Goal: Task Accomplishment & Management: Manage account settings

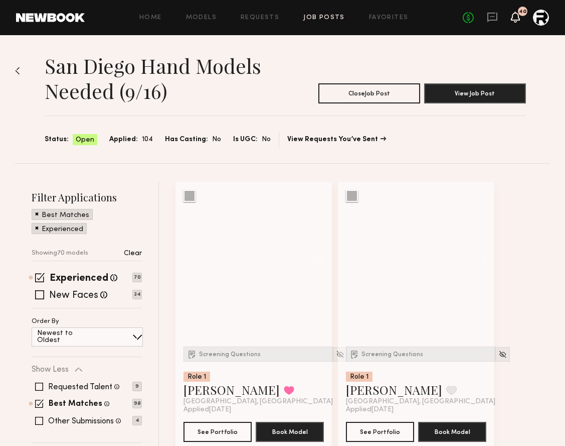
click at [516, 22] on icon at bounding box center [515, 22] width 3 height 2
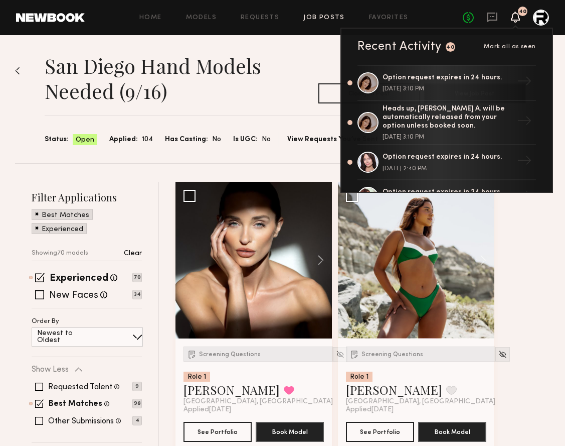
click at [516, 20] on icon at bounding box center [516, 16] width 8 height 7
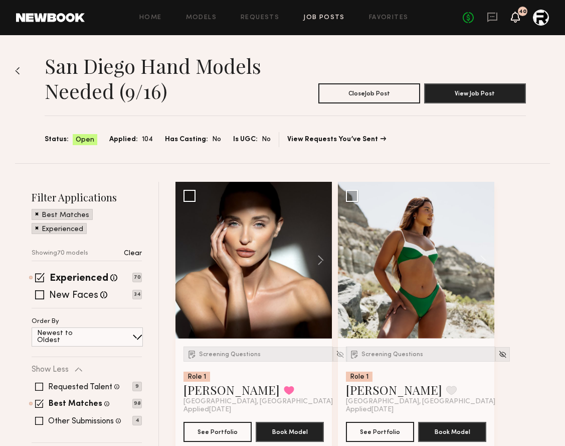
click at [516, 20] on icon at bounding box center [516, 16] width 8 height 7
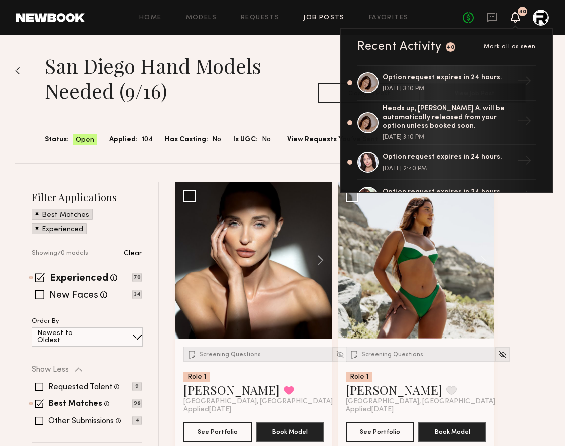
click at [517, 20] on icon at bounding box center [516, 16] width 8 height 7
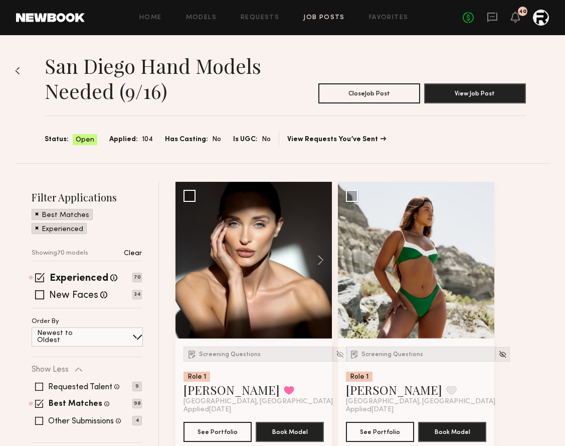
click at [258, 12] on div "Home Models Requests Job Posts Favorites Sign Out No fees up to $5,000 40" at bounding box center [317, 18] width 465 height 16
click at [259, 13] on div "Home Models Requests Job Posts Favorites Sign Out No fees up to $5,000 40" at bounding box center [317, 18] width 465 height 16
click at [265, 18] on link "Requests" at bounding box center [260, 18] width 39 height 7
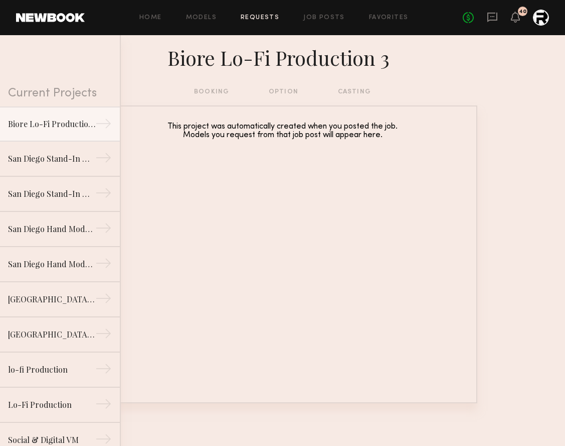
click at [390, 10] on div "Home Models Requests Job Posts Favorites Sign Out No fees up to $5,000 40" at bounding box center [317, 18] width 465 height 16
click at [394, 19] on link "Favorites" at bounding box center [389, 18] width 40 height 7
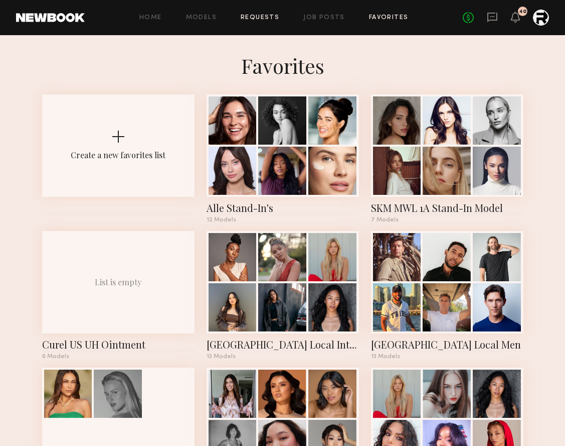
click at [275, 16] on link "Requests" at bounding box center [260, 18] width 39 height 7
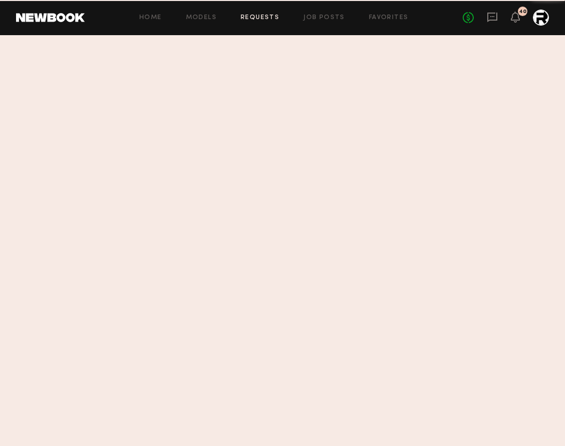
click at [335, 24] on div "Home Models Requests Job Posts Favorites Sign Out No fees up to $5,000 40" at bounding box center [317, 18] width 465 height 16
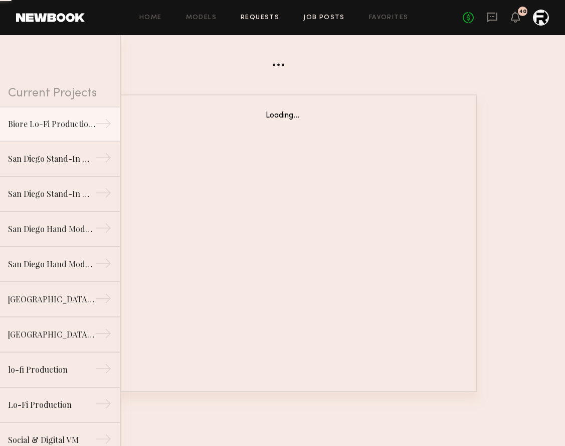
click at [334, 20] on link "Job Posts" at bounding box center [325, 18] width 42 height 7
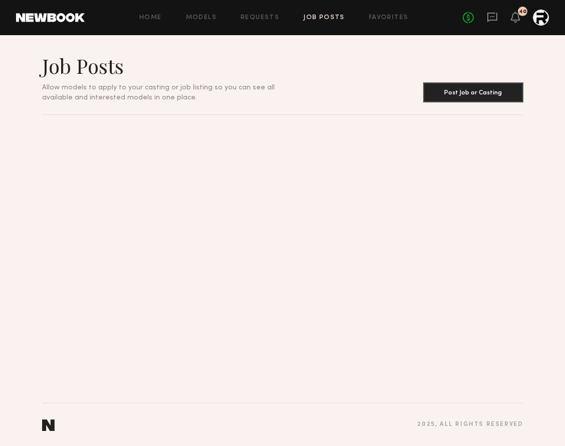
click at [330, 19] on link "Job Posts" at bounding box center [325, 18] width 42 height 7
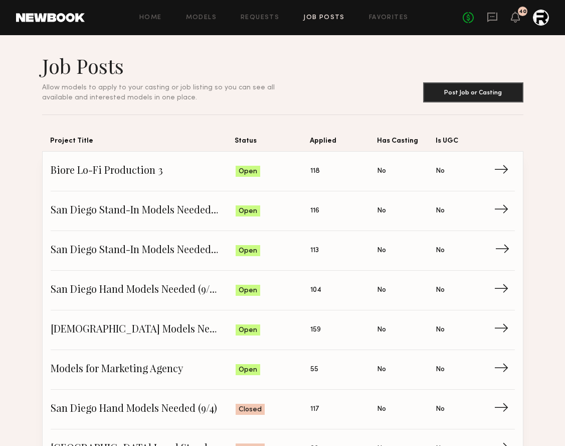
click at [172, 248] on span "San Diego Stand-In Models Needed (10/22)" at bounding box center [143, 250] width 185 height 15
click at [171, 211] on span "San Diego Stand-In Models Needed (10/16)" at bounding box center [143, 210] width 185 height 15
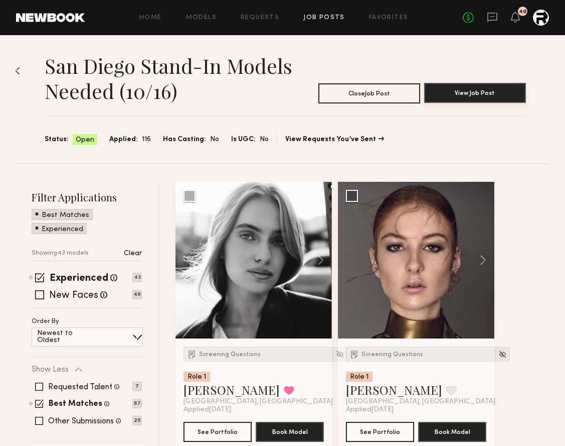
click at [491, 91] on button "View Job Post" at bounding box center [475, 93] width 102 height 20
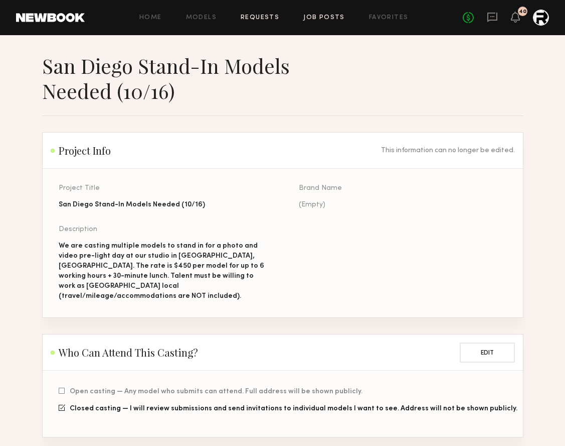
click at [261, 20] on link "Requests" at bounding box center [260, 18] width 39 height 7
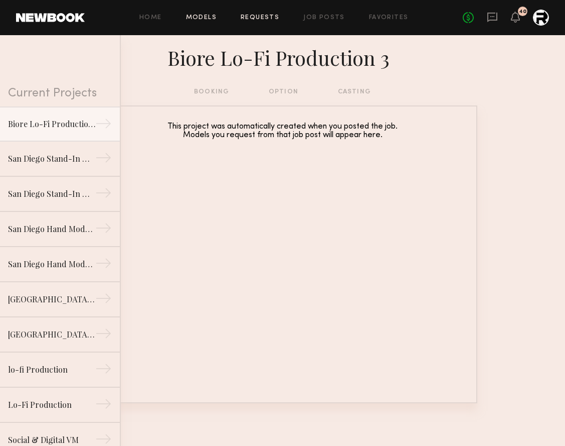
click at [197, 16] on link "Models" at bounding box center [201, 18] width 31 height 7
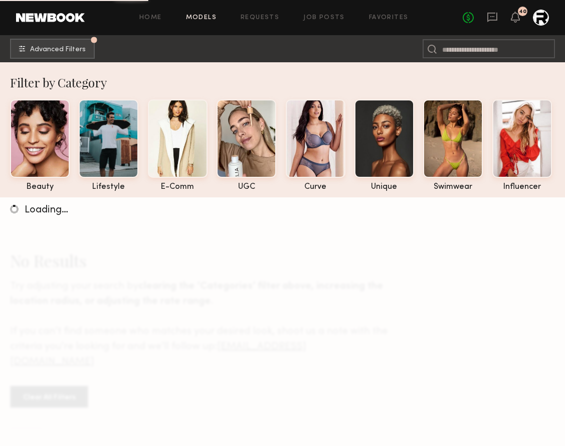
click at [260, 25] on div "Home Models Requests Job Posts Favorites Sign Out No fees up to $5,000 40" at bounding box center [317, 18] width 465 height 16
click at [269, 12] on div "Home Models Requests Job Posts Favorites Sign Out No fees up to $5,000 40" at bounding box center [317, 18] width 465 height 16
click at [274, 17] on link "Requests" at bounding box center [260, 18] width 39 height 7
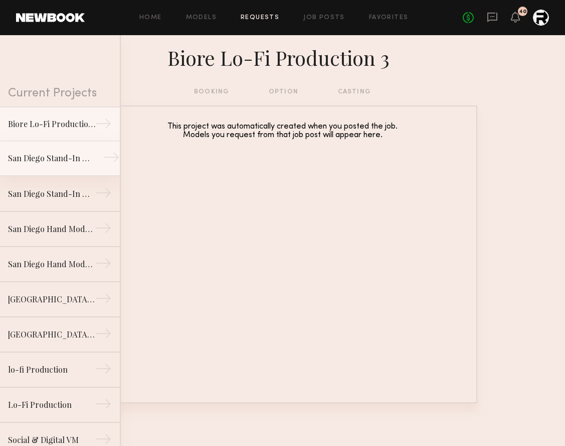
click at [60, 158] on div "San Diego Stand-In Models Needed (10/16)" at bounding box center [51, 158] width 87 height 12
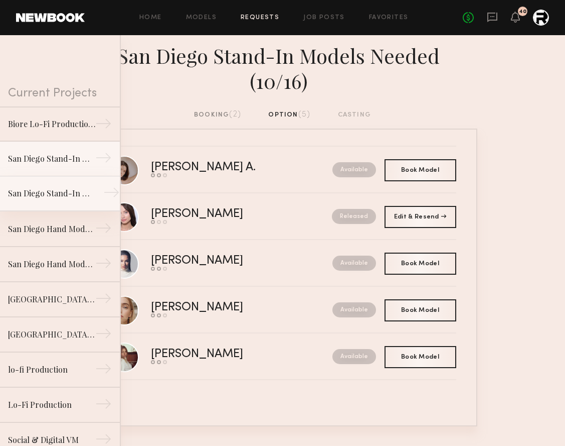
click at [60, 196] on div "San Diego Stand-In Models Needed (10/22)" at bounding box center [51, 193] width 87 height 12
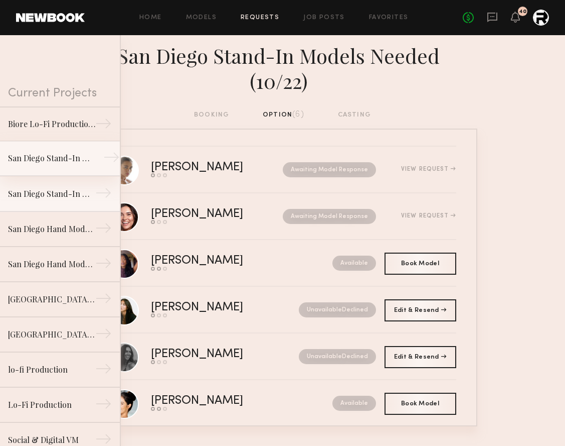
click at [52, 149] on link "San Diego Stand-In Models Needed (10/16) →" at bounding box center [60, 158] width 120 height 35
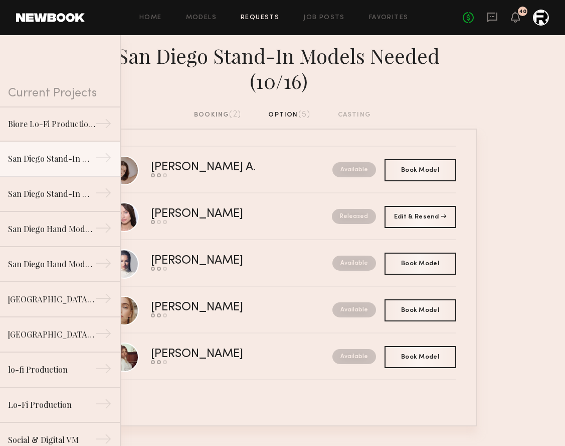
click at [147, 109] on div "booking (2) option (5) casting" at bounding box center [282, 118] width 565 height 19
click at [135, 109] on div "booking (2) option (5) casting" at bounding box center [282, 118] width 565 height 19
click at [481, 128] on nb-requests-list-container "Reagan A. Send request Model response Book model Available Book Model Book Lili…" at bounding box center [282, 277] width 565 height 298
click at [115, 61] on div "Current Projects" at bounding box center [60, 70] width 120 height 71
click at [142, 74] on div "San Diego Stand-In Models Needed (10/16)" at bounding box center [282, 72] width 565 height 74
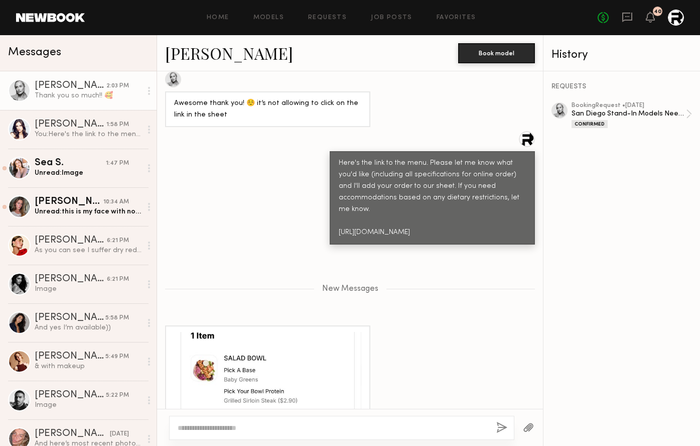
scroll to position [3470, 0]
